Goal: Task Accomplishment & Management: Use online tool/utility

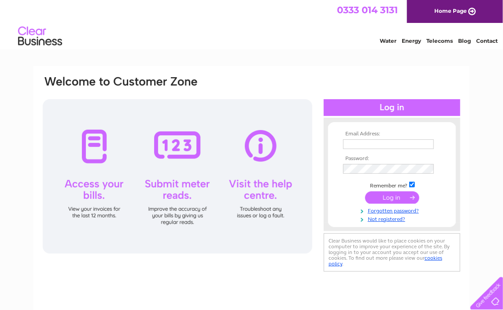
click at [381, 144] on input "text" at bounding box center [388, 144] width 91 height 10
type input "[EMAIL_ADDRESS][DOMAIN_NAME]"
click at [365, 192] on input "submit" at bounding box center [392, 198] width 54 height 12
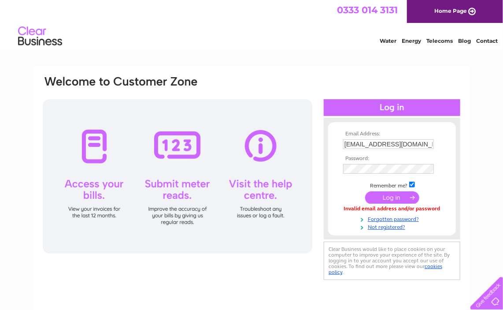
click at [389, 197] on input "submit" at bounding box center [392, 197] width 54 height 12
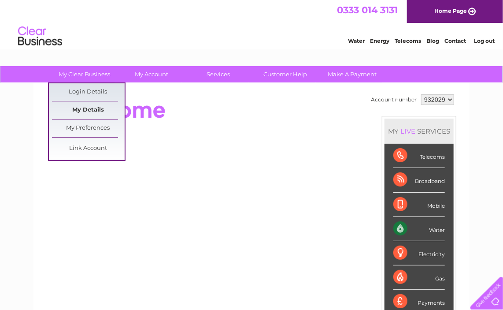
click at [97, 108] on link "My Details" at bounding box center [88, 110] width 73 height 18
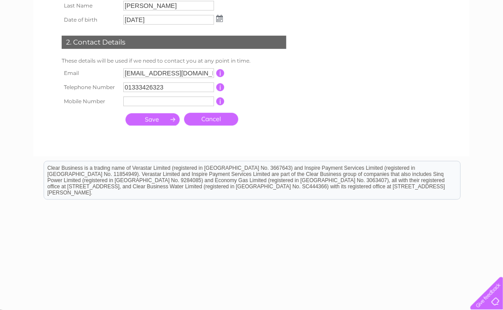
scroll to position [198, 0]
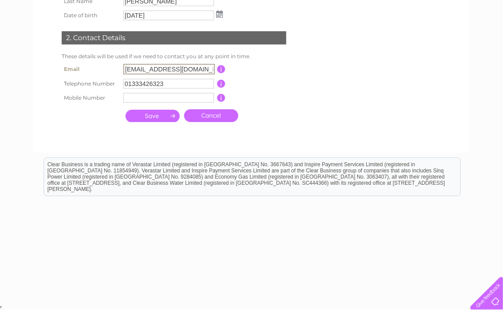
click at [196, 68] on input "[EMAIL_ADDRESS][DOMAIN_NAME]" at bounding box center [169, 69] width 92 height 11
type input "office@eastfifefc.co.uk"
click at [265, 92] on td "This should be a valid mobile number starting with 07 and be at least 10 charac…" at bounding box center [261, 98] width 71 height 14
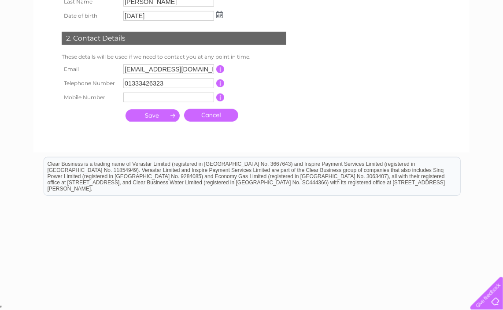
click at [160, 114] on input "submit" at bounding box center [153, 115] width 54 height 12
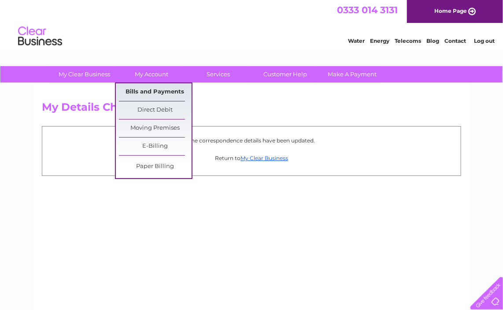
click at [153, 88] on link "Bills and Payments" at bounding box center [155, 92] width 73 height 18
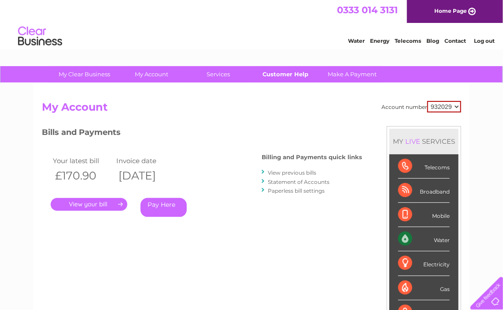
click at [282, 74] on link "Customer Help" at bounding box center [286, 74] width 73 height 16
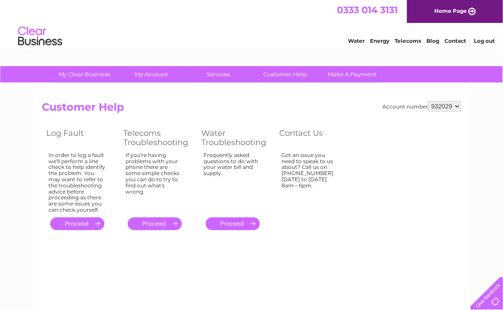
click at [219, 221] on link "." at bounding box center [233, 223] width 54 height 13
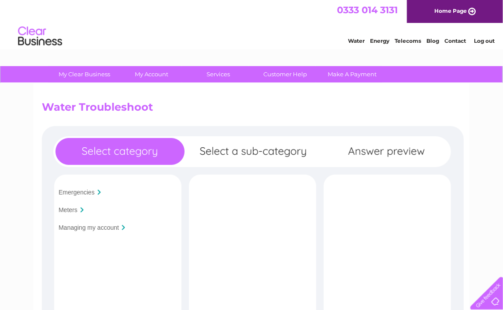
click at [68, 208] on input "Meters" at bounding box center [68, 209] width 19 height 7
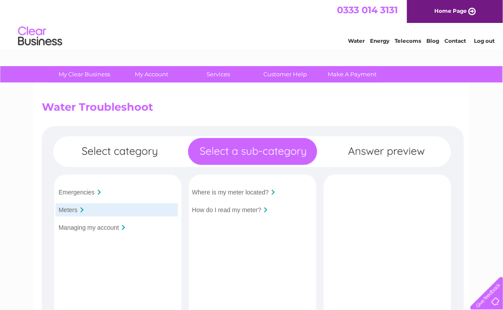
click at [252, 212] on input "How do I read my meter?" at bounding box center [226, 209] width 69 height 7
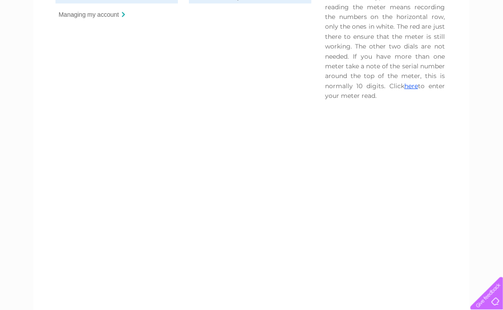
scroll to position [220, 0]
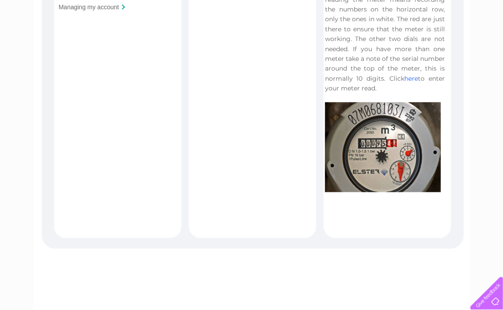
click at [410, 79] on link "here" at bounding box center [412, 79] width 14 height 8
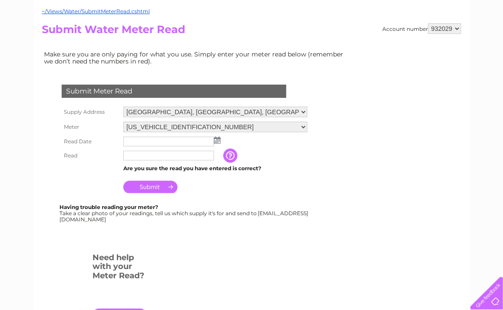
scroll to position [88, 0]
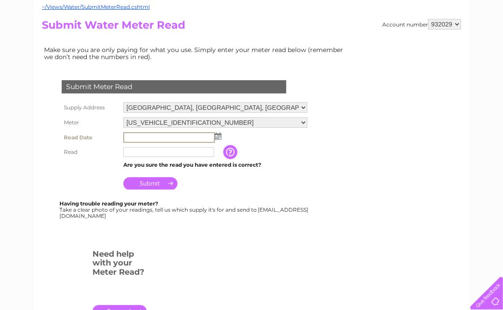
click at [152, 138] on input "text" at bounding box center [169, 137] width 92 height 11
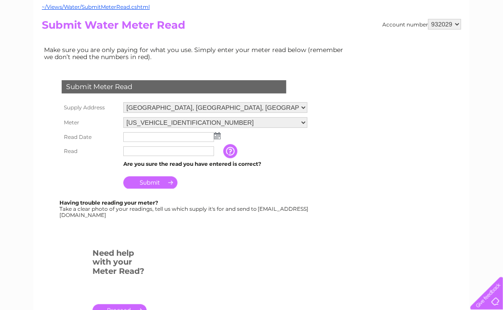
click at [220, 137] on img at bounding box center [217, 135] width 7 height 7
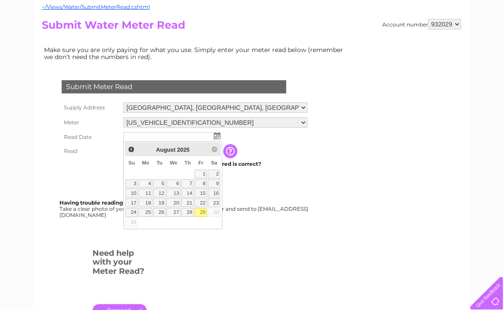
click at [200, 209] on link "29" at bounding box center [201, 212] width 12 height 9
type input "2025/08/29"
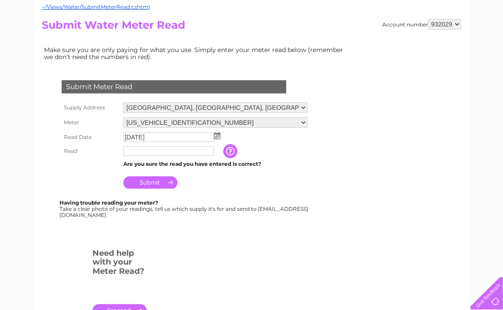
click at [173, 153] on input "text" at bounding box center [168, 151] width 91 height 10
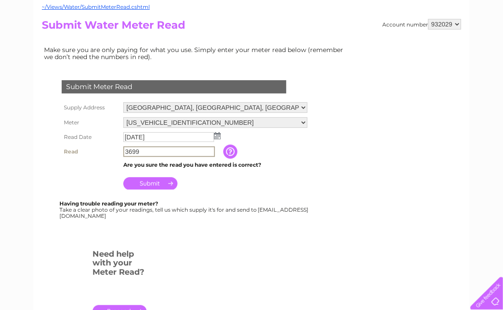
type input "3699"
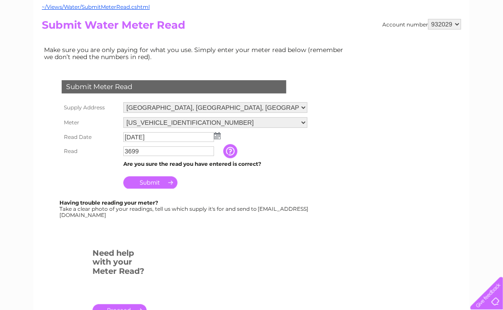
click at [158, 181] on input "Submit" at bounding box center [150, 182] width 54 height 12
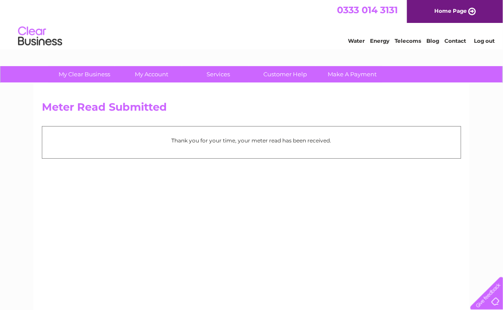
click at [485, 40] on link "Log out" at bounding box center [484, 40] width 21 height 7
